Goal: Information Seeking & Learning: Learn about a topic

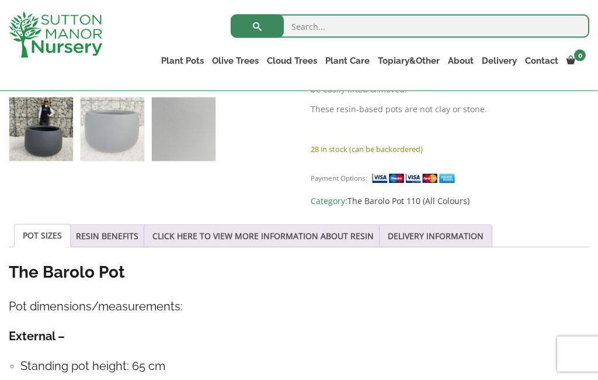
scroll to position [475, 0]
click at [453, 194] on link "The Barolo Pot 110 (All Colours)" at bounding box center [408, 199] width 122 height 11
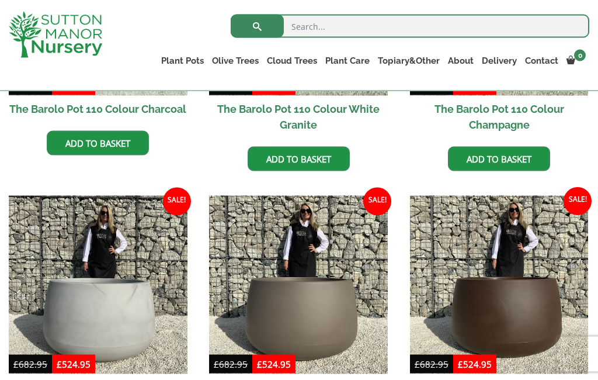
scroll to position [482, 0]
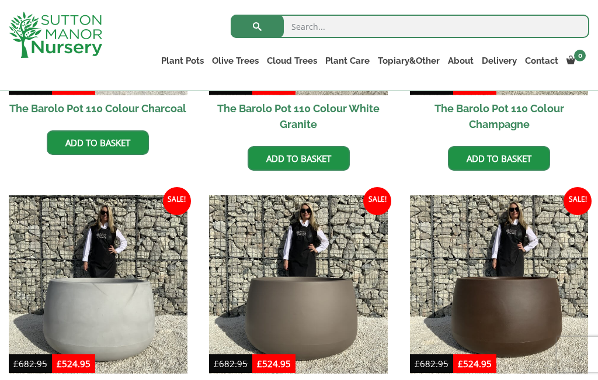
click at [0, 0] on link "Gnarled Multi Stem Olives" at bounding box center [0, 0] width 0 height 0
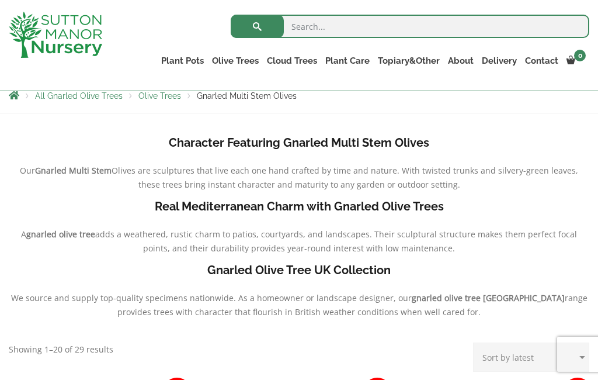
scroll to position [220, 0]
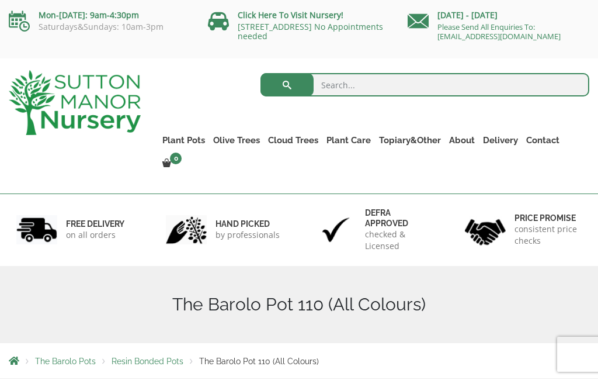
click at [0, 0] on link "Gnarled Olive Trees XXL" at bounding box center [0, 0] width 0 height 0
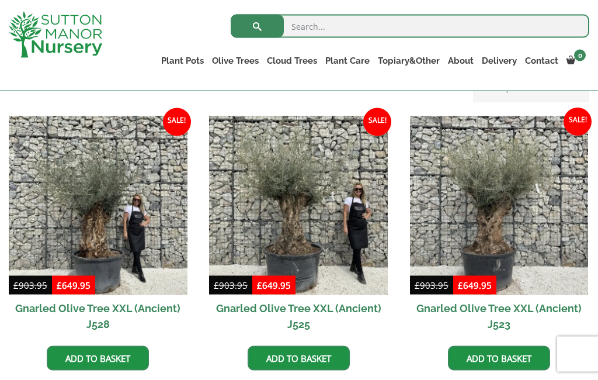
scroll to position [283, 0]
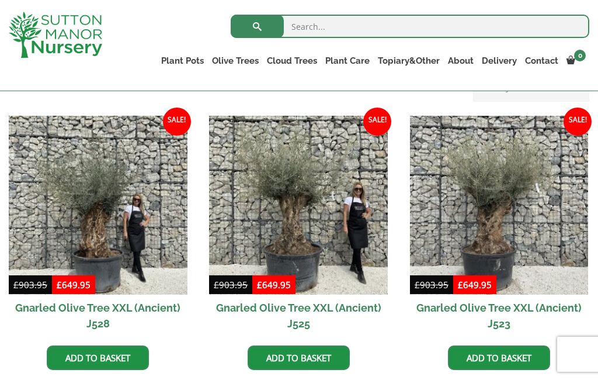
click at [0, 0] on link "Ilex Crenata Cloud Trees" at bounding box center [0, 0] width 0 height 0
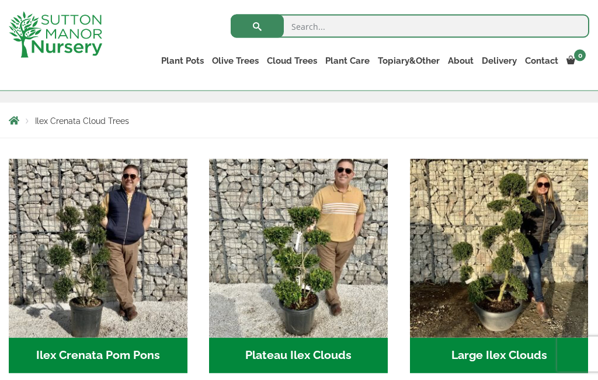
scroll to position [197, 0]
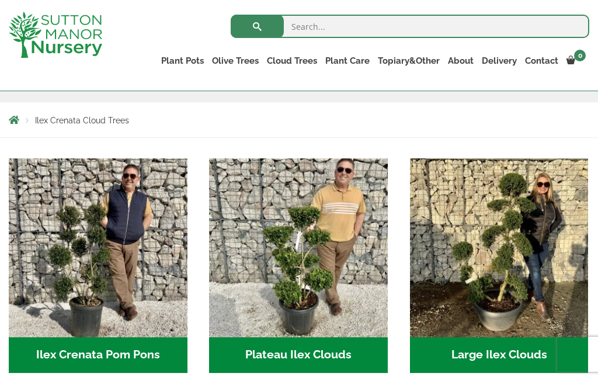
click at [496, 352] on h2 "Large Ilex Clouds (38)" at bounding box center [499, 355] width 179 height 36
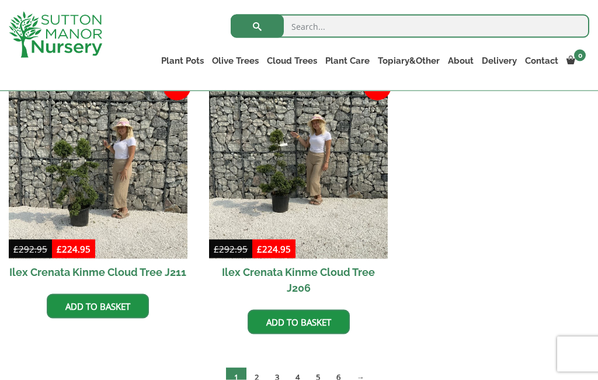
scroll to position [597, 0]
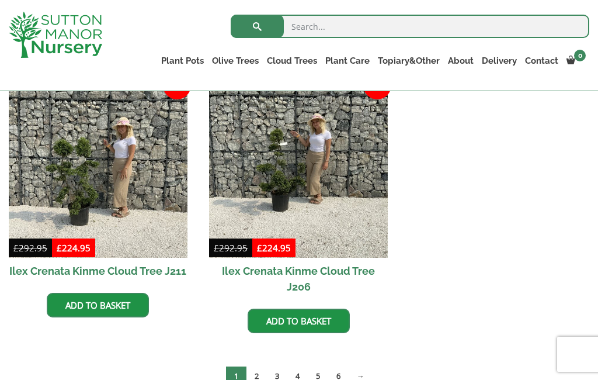
click at [336, 375] on link "6" at bounding box center [338, 375] width 20 height 19
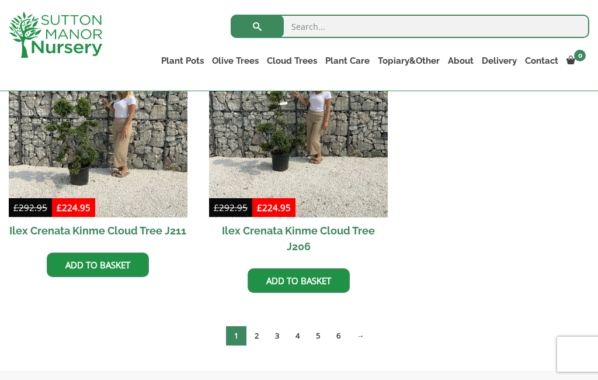
click at [0, 0] on link "Bay Trees (Laurus Nobilis)" at bounding box center [0, 0] width 0 height 0
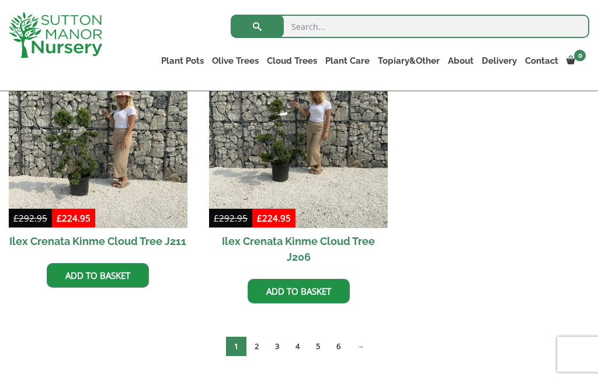
scroll to position [584, 0]
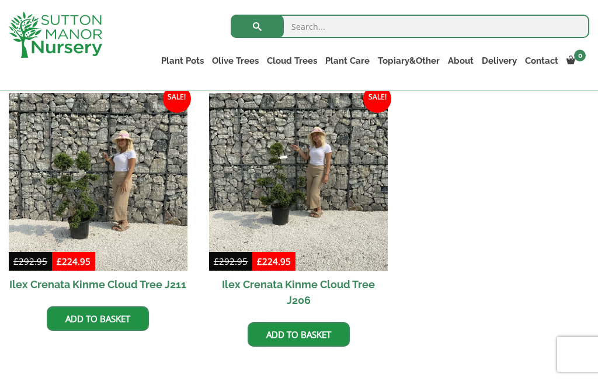
click at [0, 0] on link "Taxus Baccata (Yew)" at bounding box center [0, 0] width 0 height 0
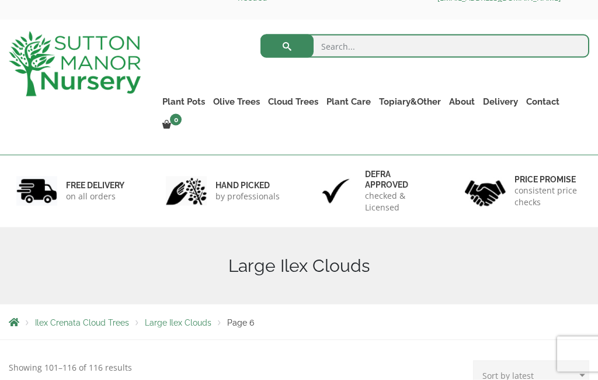
scroll to position [22, 0]
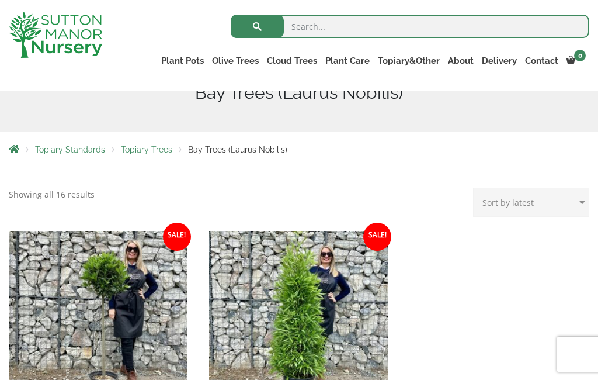
scroll to position [111, 0]
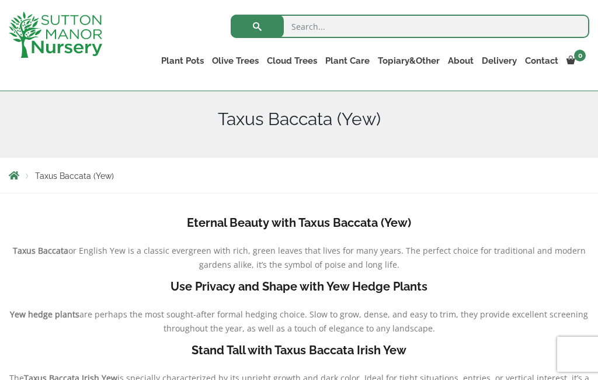
scroll to position [139, 0]
